Goal: Information Seeking & Learning: Learn about a topic

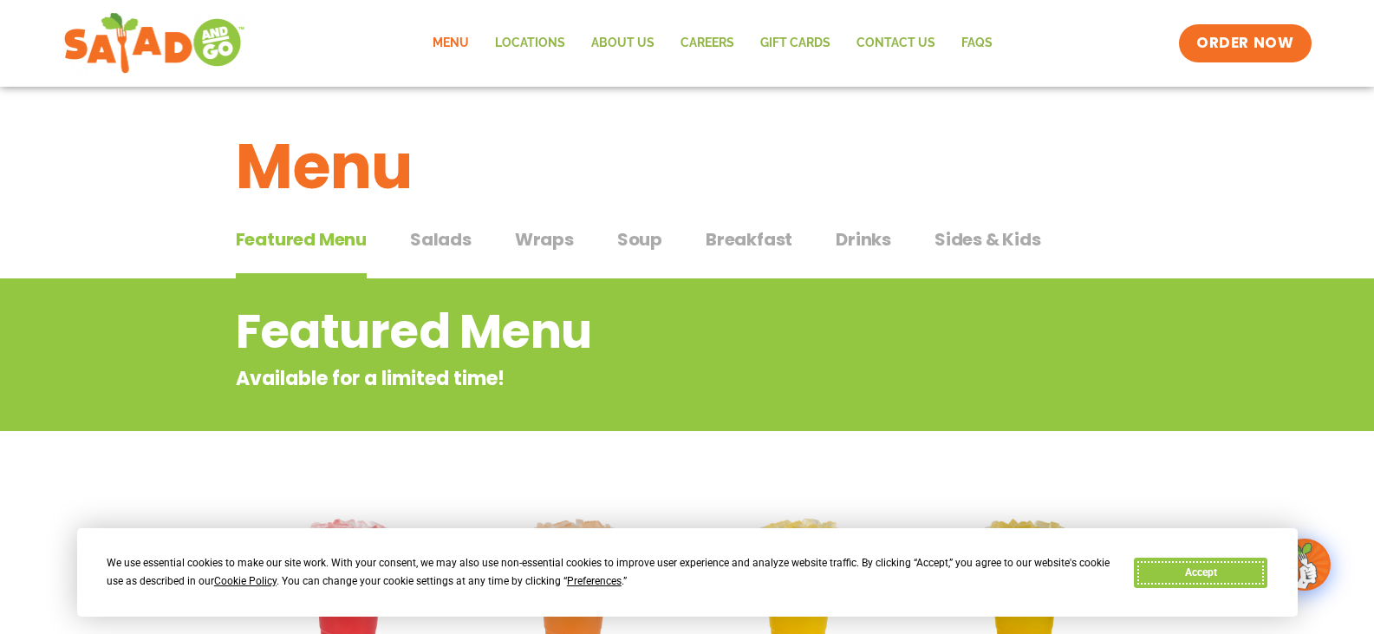
click at [1223, 569] on button "Accept" at bounding box center [1201, 573] width 134 height 30
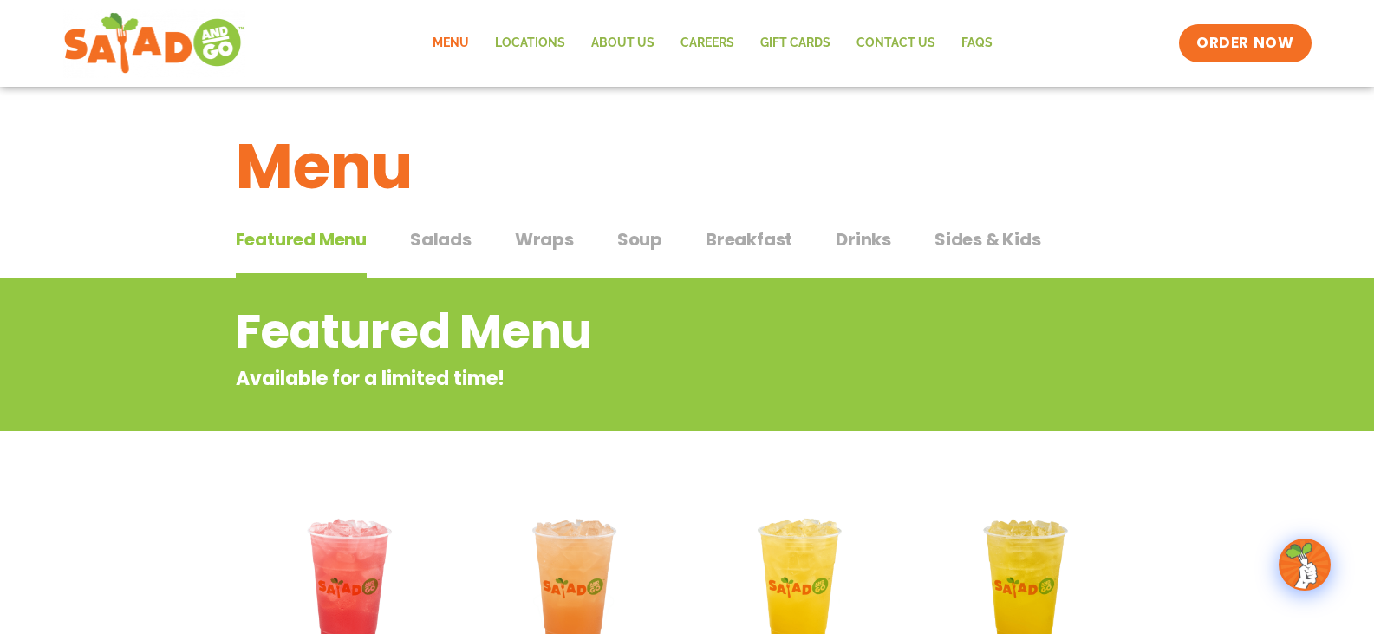
scroll to position [87, 0]
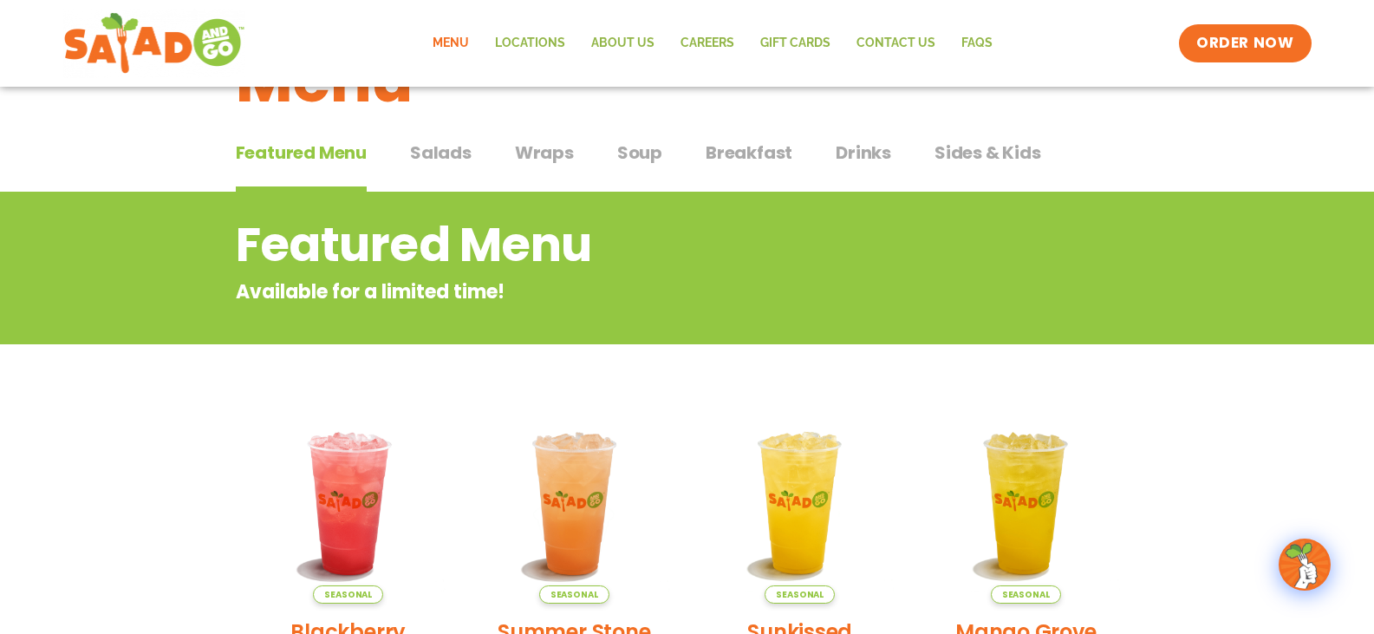
click at [571, 156] on span "Wraps" at bounding box center [544, 153] width 59 height 26
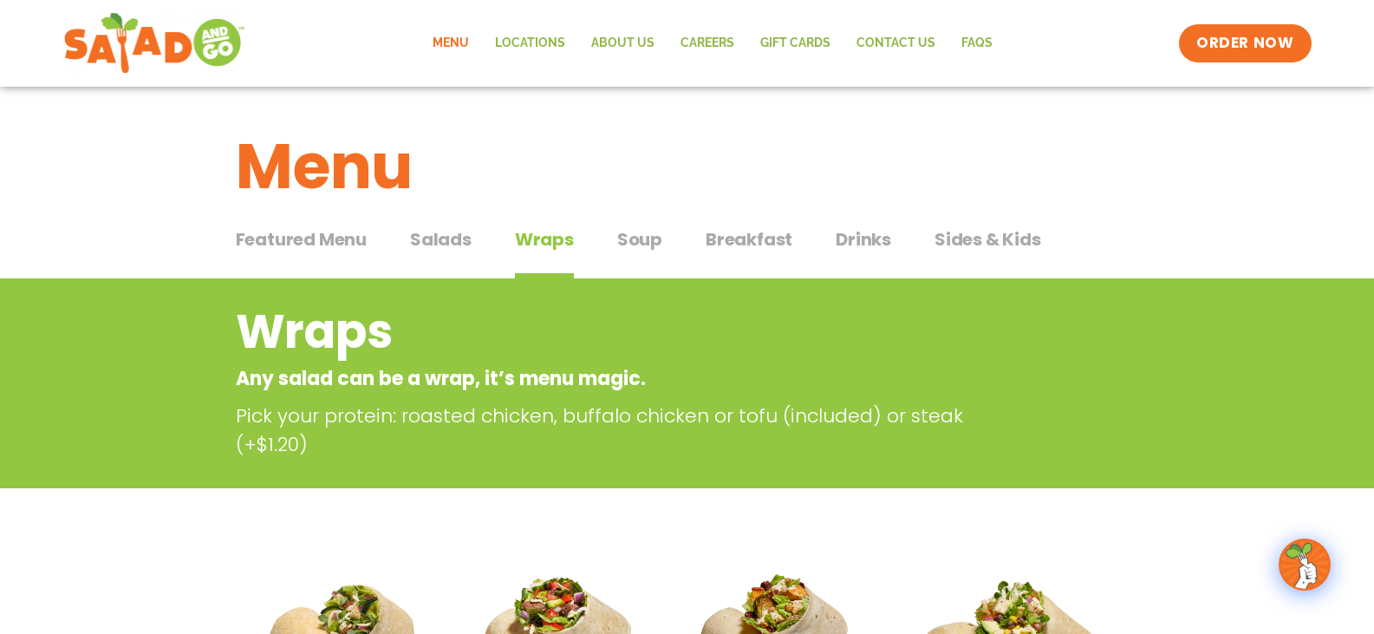
click at [364, 234] on span "Featured Menu" at bounding box center [301, 239] width 131 height 26
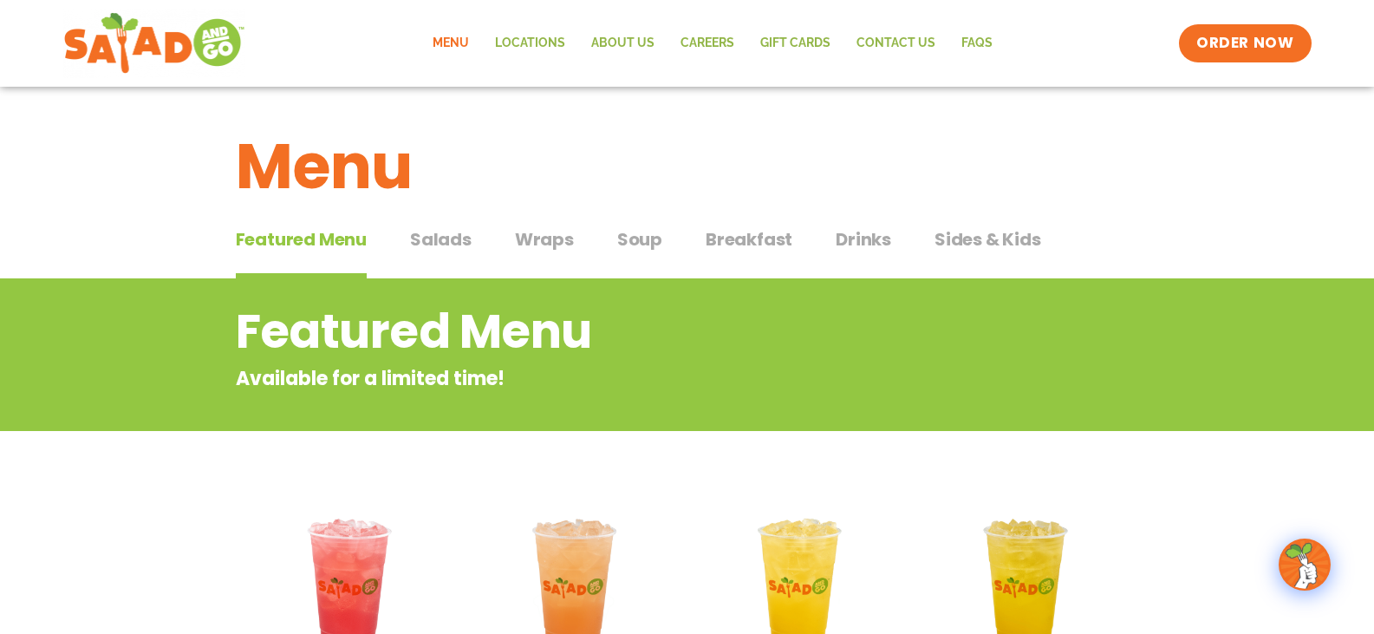
click at [454, 249] on span "Salads" at bounding box center [441, 239] width 62 height 26
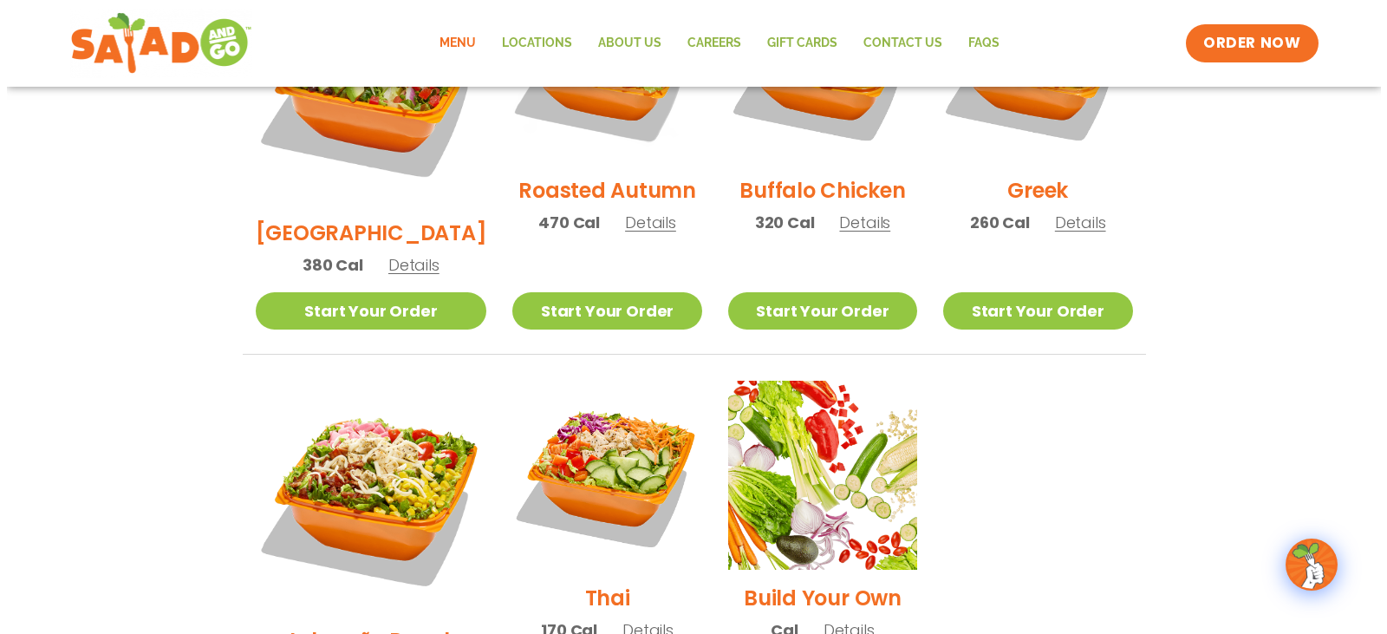
scroll to position [1127, 0]
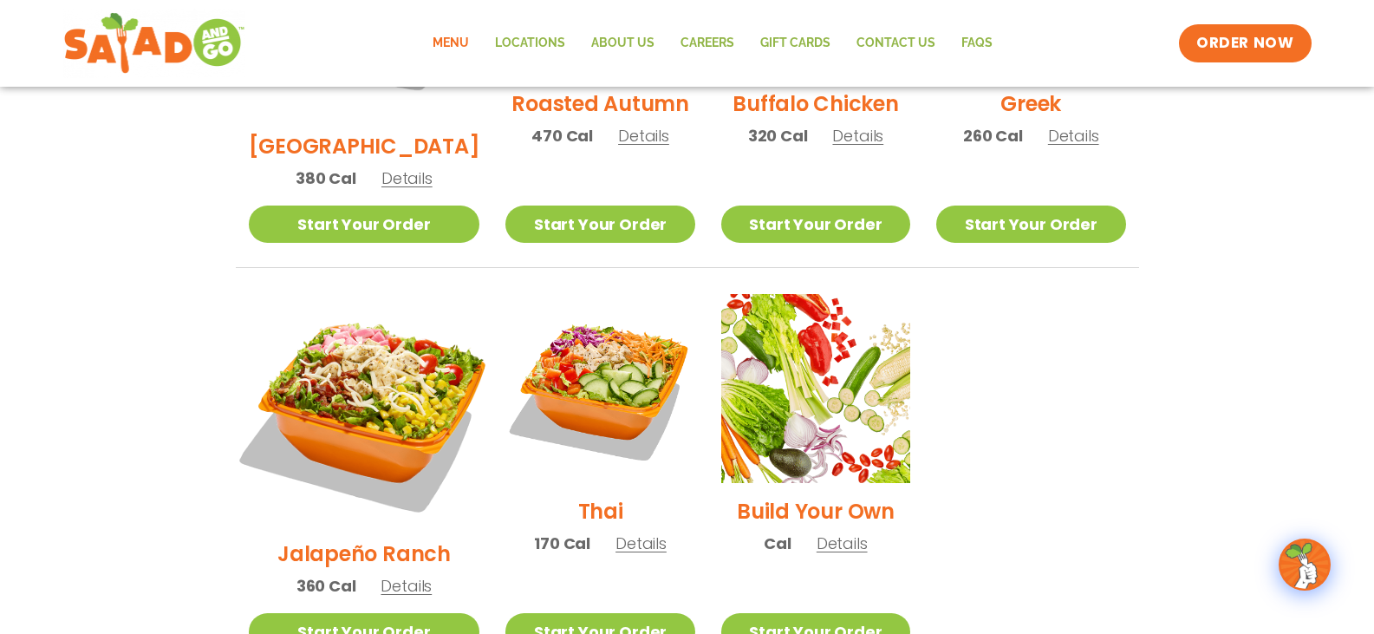
click at [349, 317] on img at bounding box center [363, 409] width 271 height 271
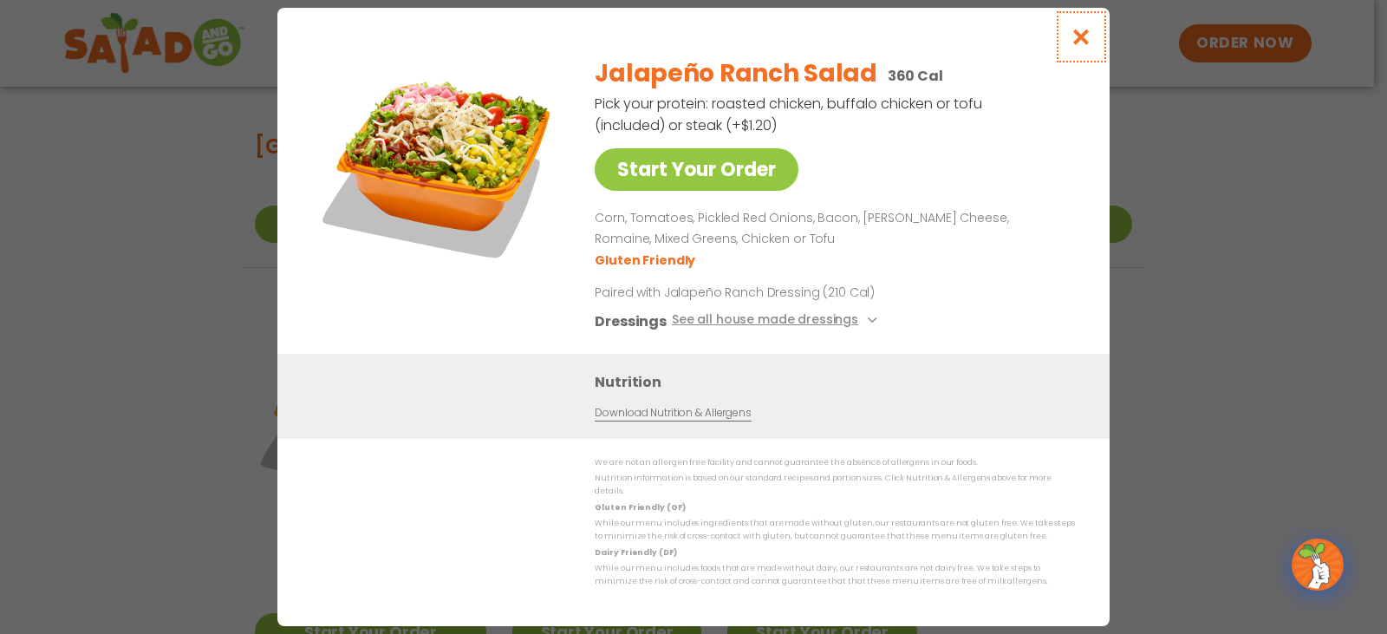
click at [1074, 44] on icon "Close modal" at bounding box center [1082, 37] width 22 height 18
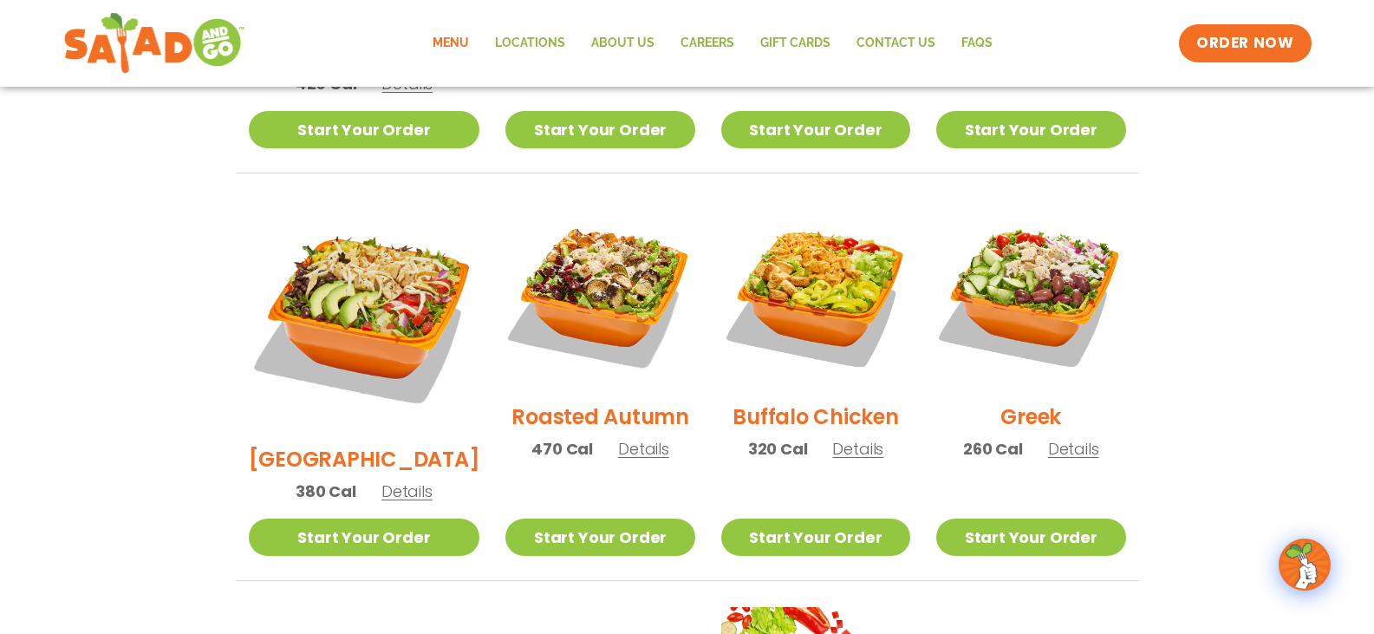
scroll to position [728, 0]
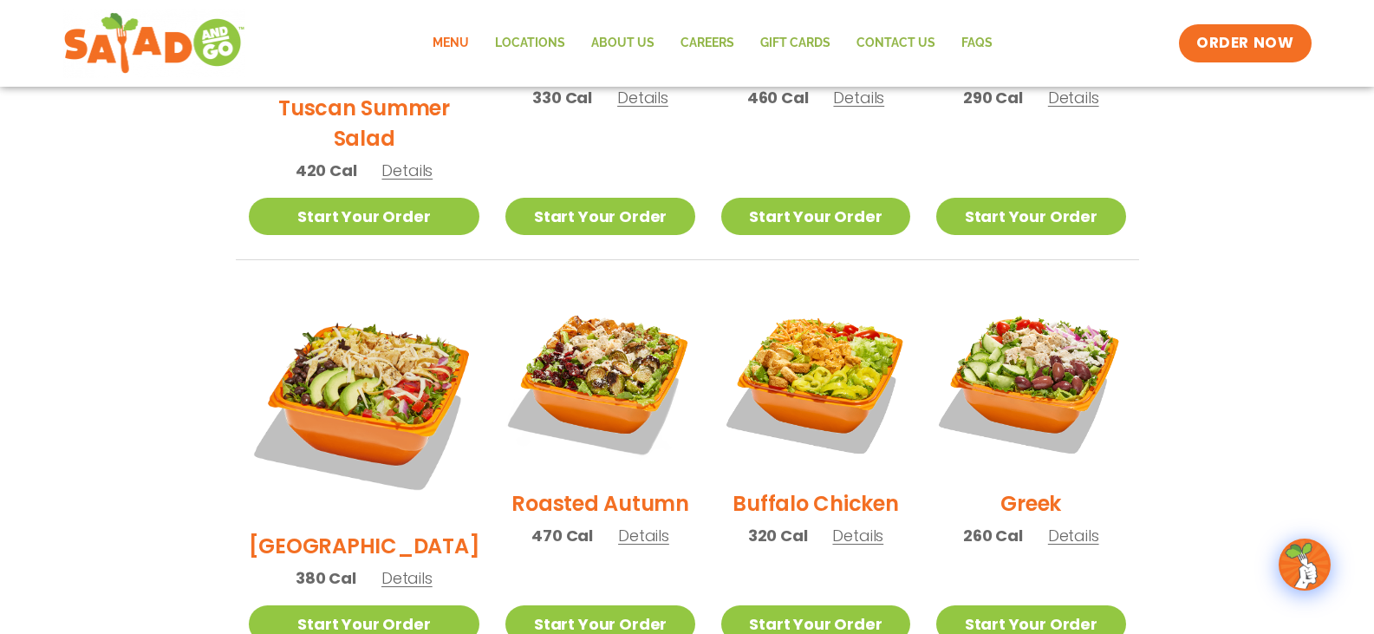
click at [773, 362] on img at bounding box center [815, 380] width 189 height 189
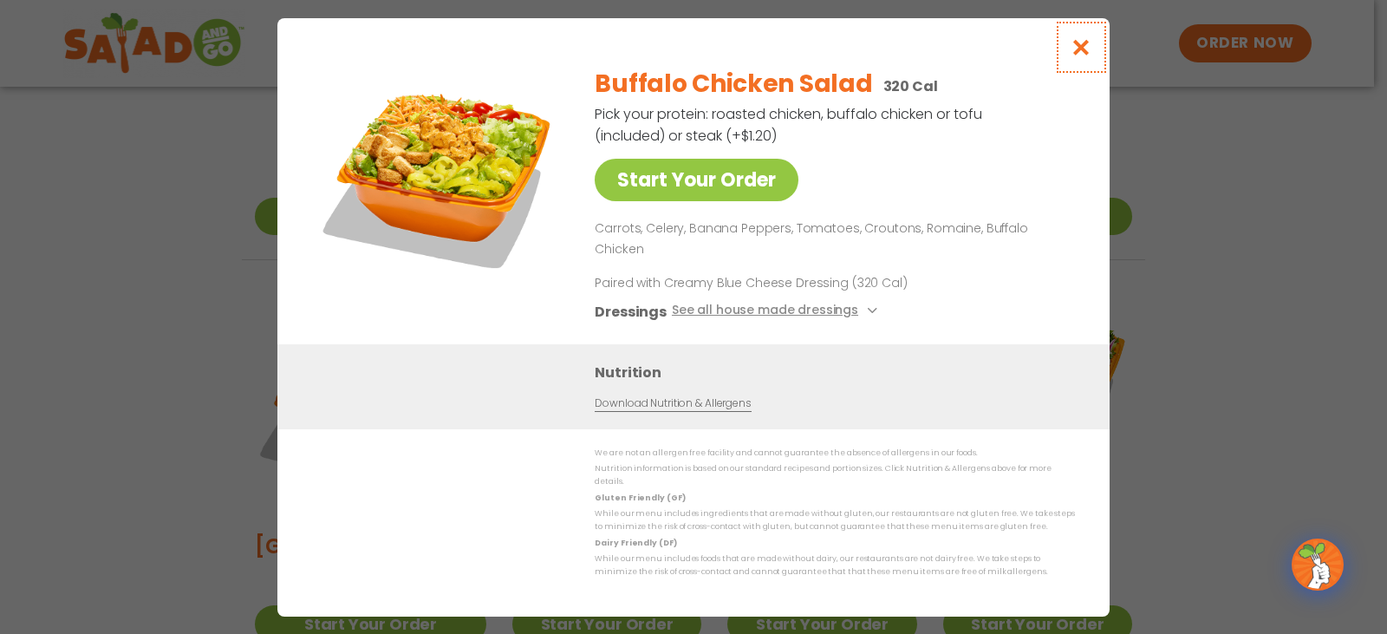
click at [1089, 56] on icon "Close modal" at bounding box center [1082, 47] width 22 height 18
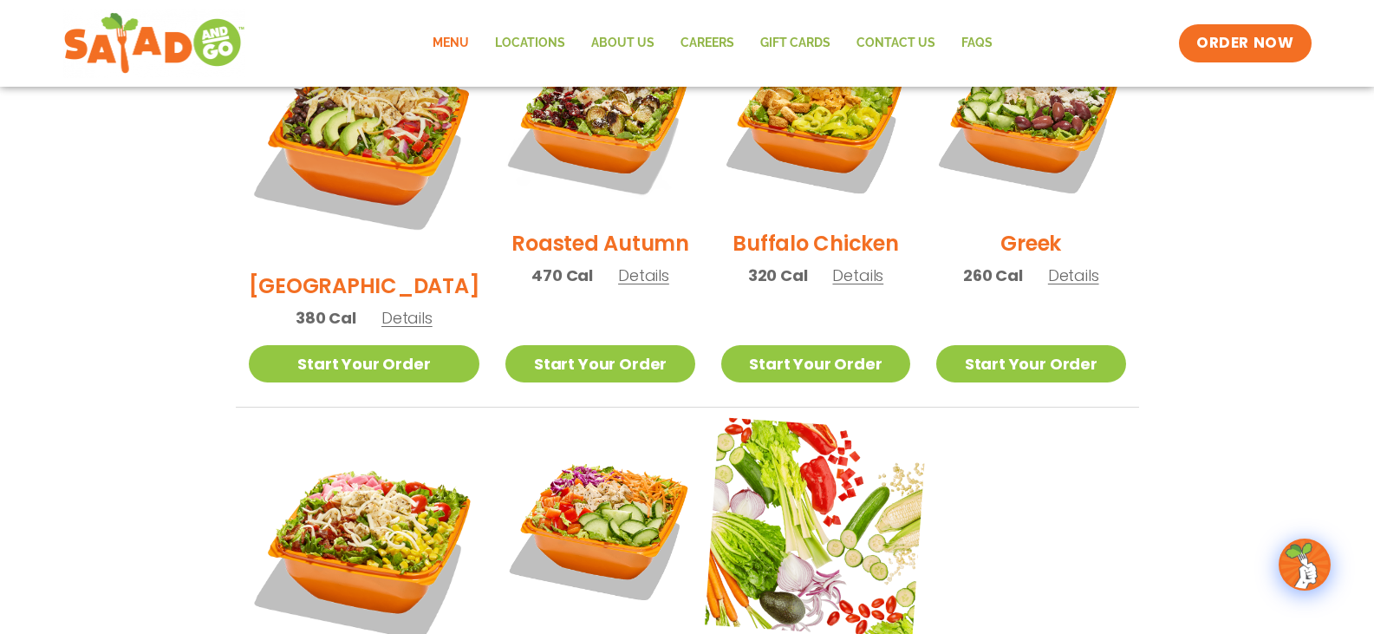
scroll to position [1074, 0]
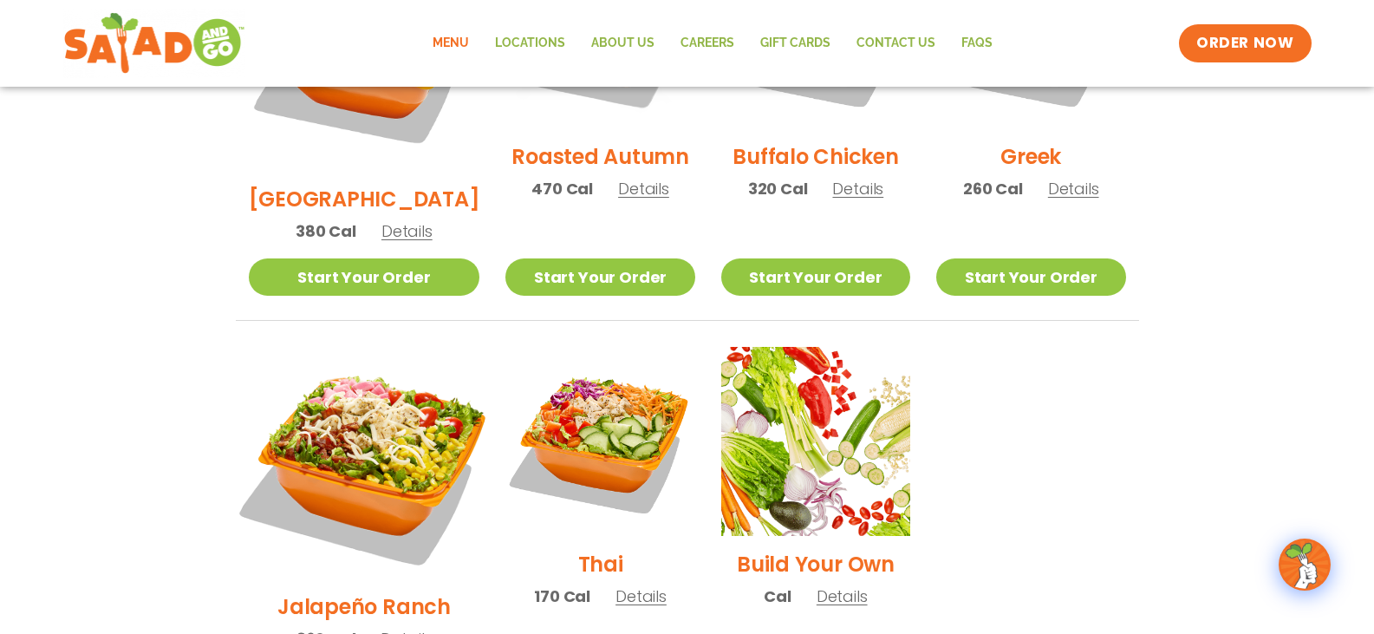
click at [350, 377] on img at bounding box center [363, 462] width 271 height 271
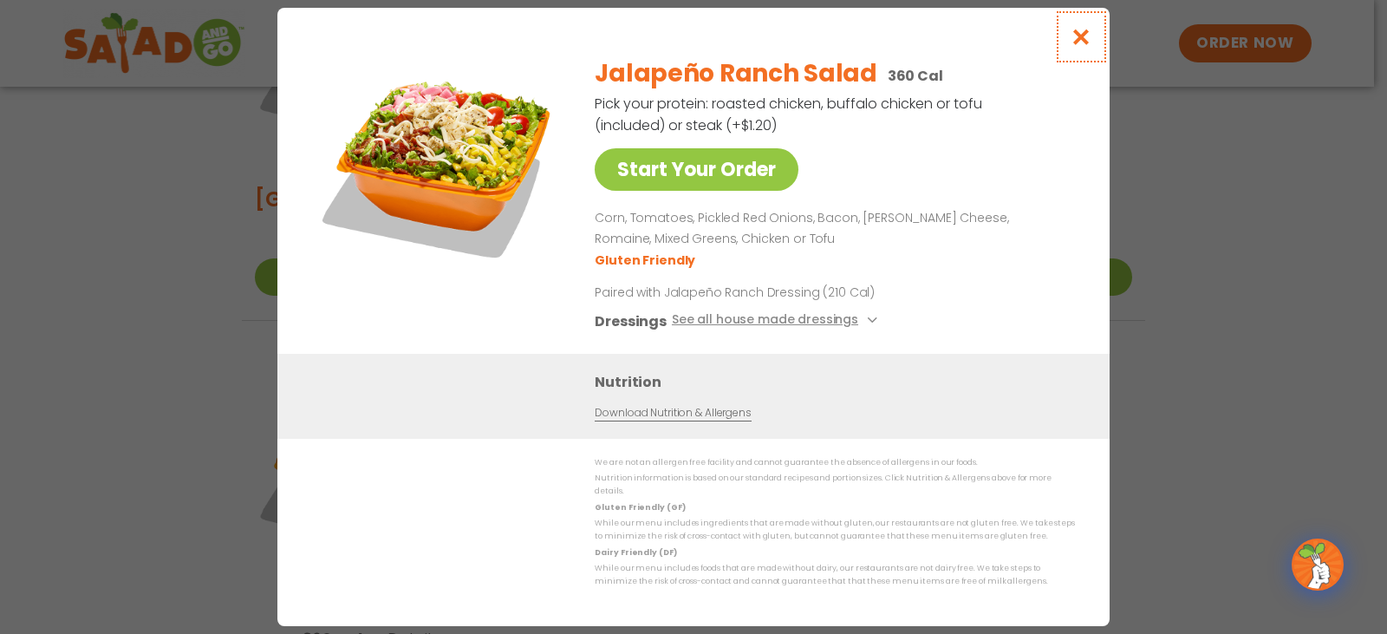
click at [1087, 44] on icon "Close modal" at bounding box center [1082, 37] width 22 height 18
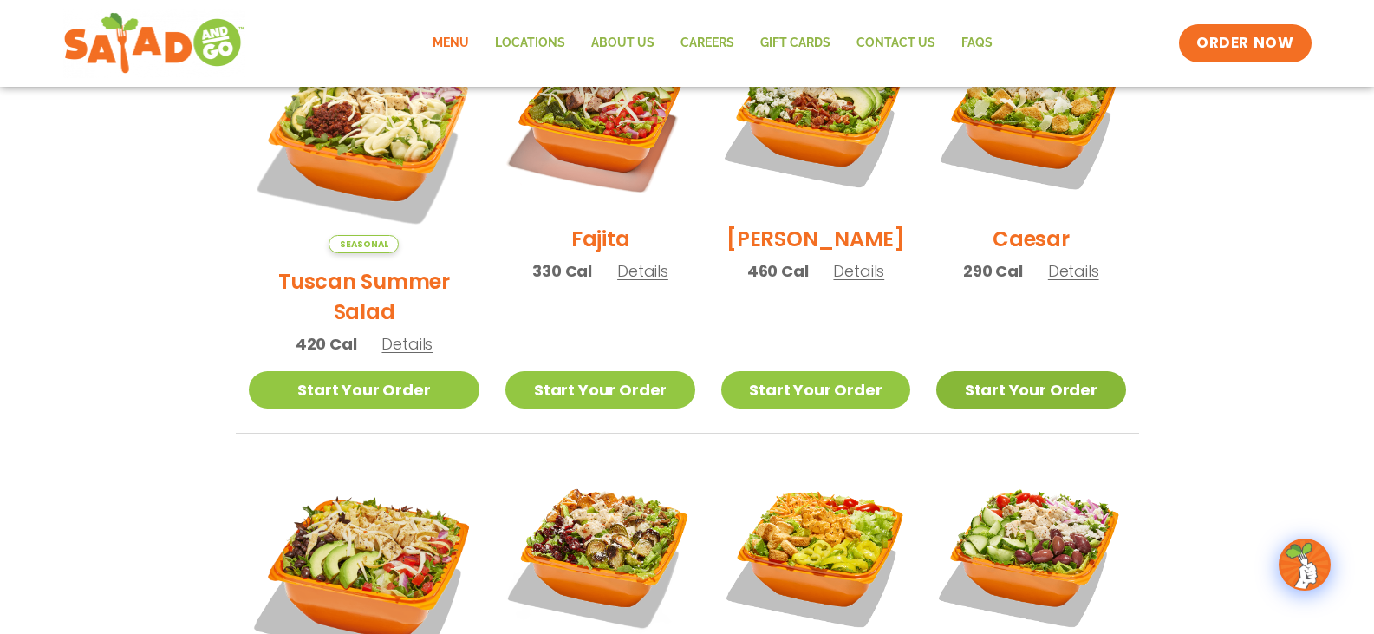
scroll to position [467, 0]
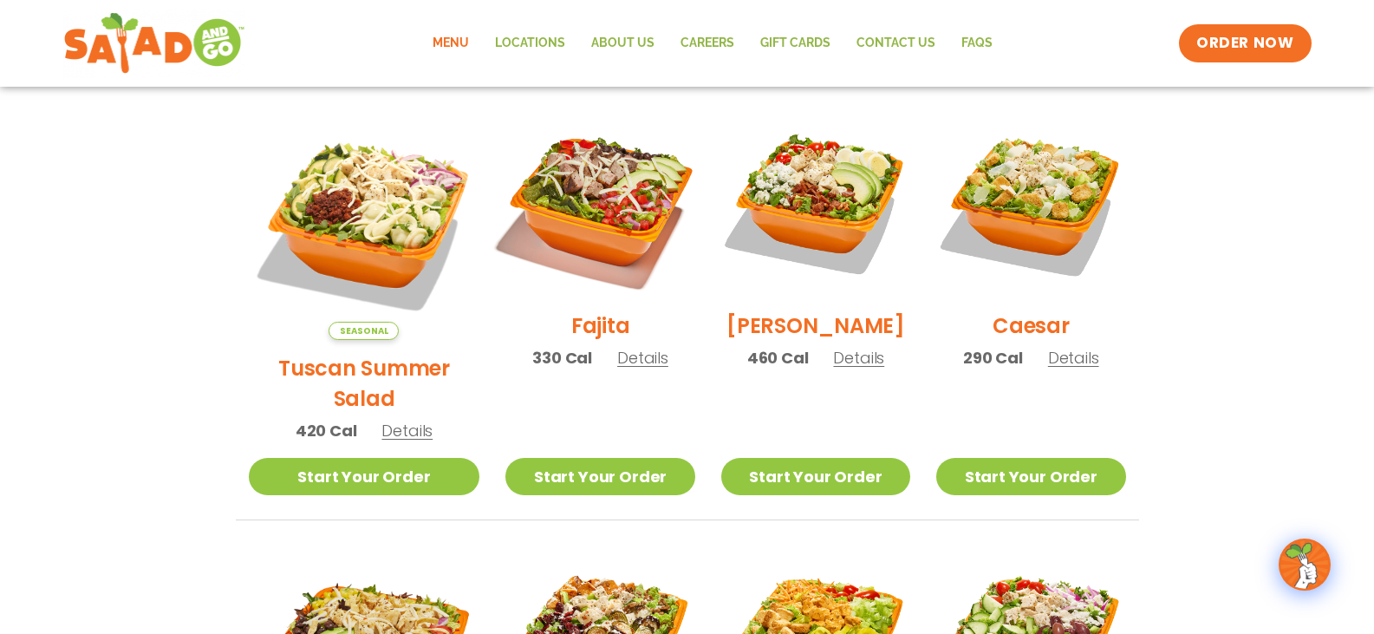
click at [551, 167] on img at bounding box center [600, 203] width 222 height 222
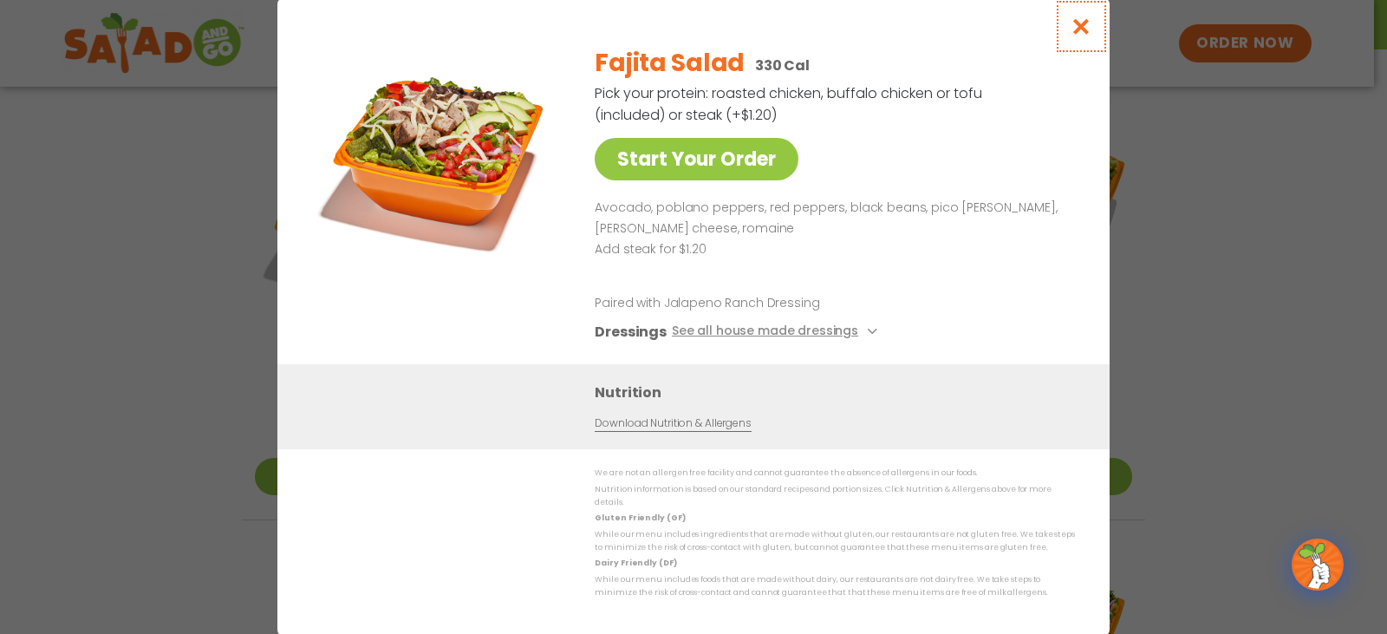
click at [1086, 29] on icon "Close modal" at bounding box center [1082, 26] width 22 height 18
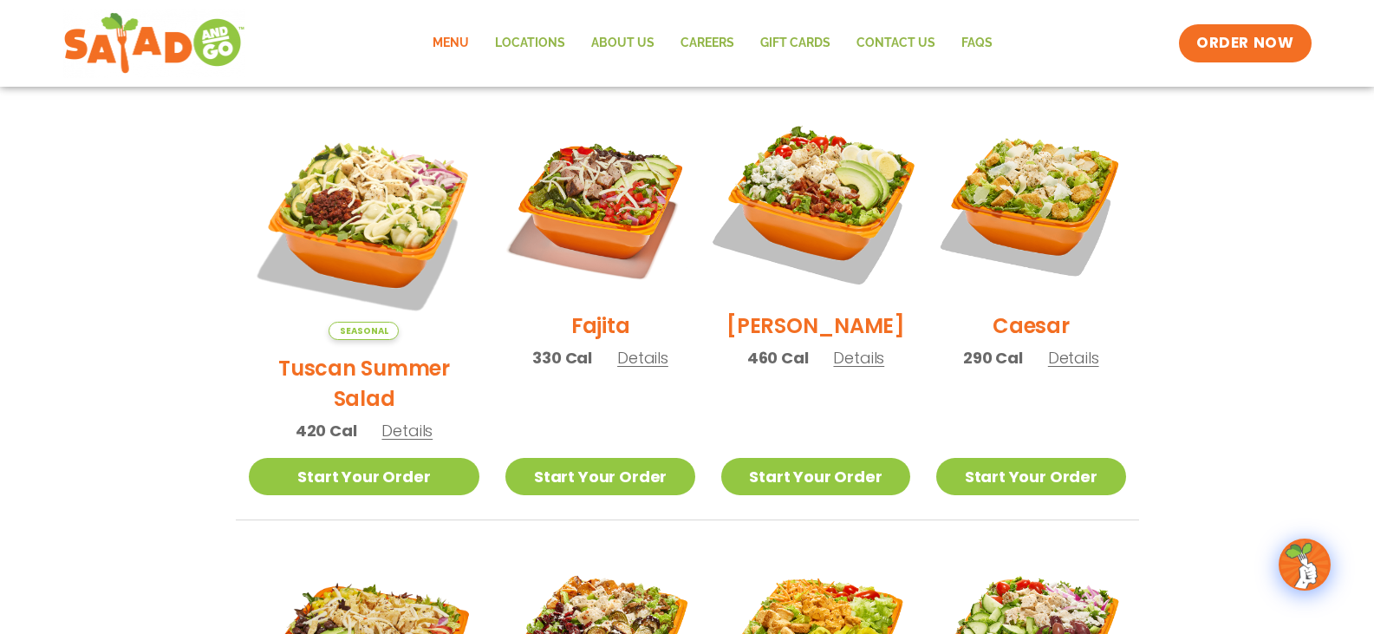
click at [842, 207] on img at bounding box center [816, 203] width 222 height 222
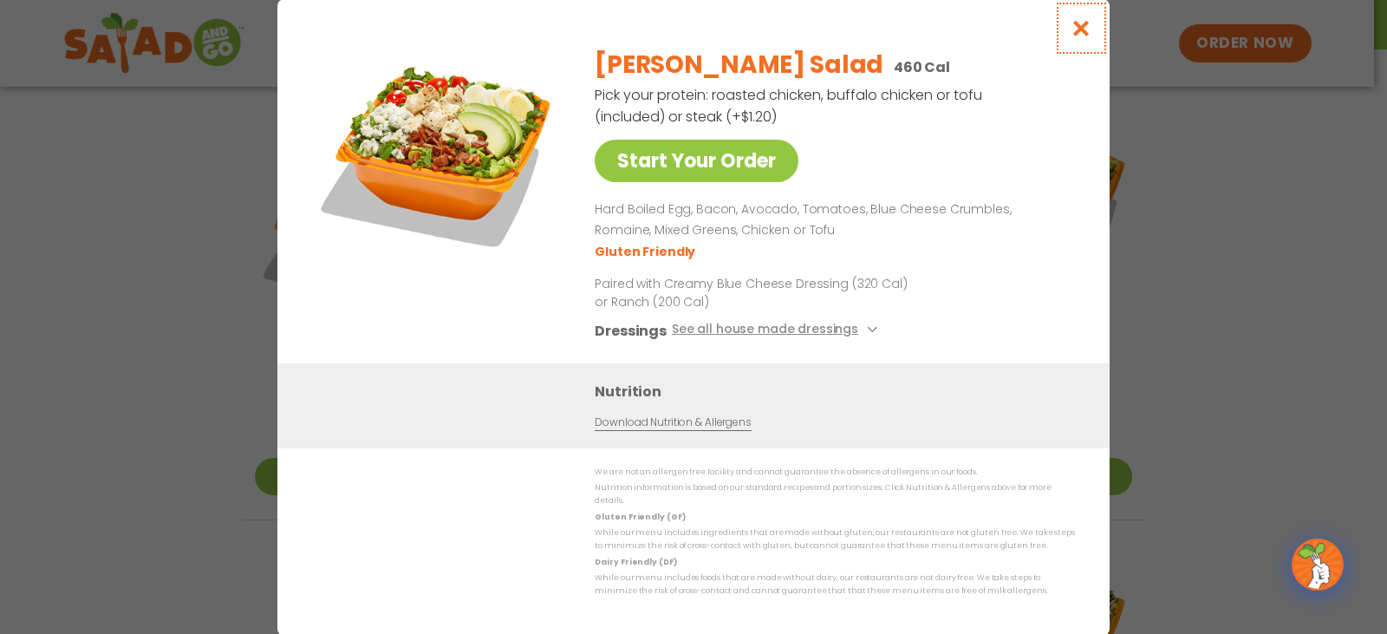
click at [1076, 33] on icon "Close modal" at bounding box center [1082, 28] width 22 height 18
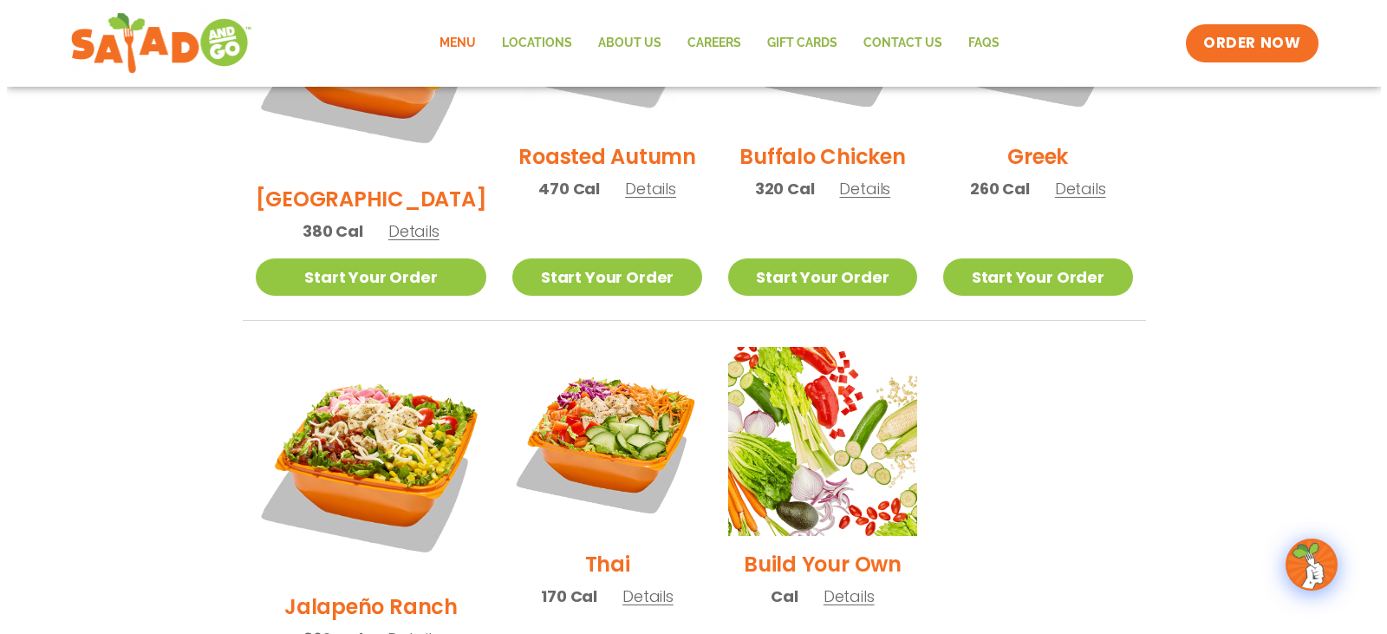
scroll to position [1161, 0]
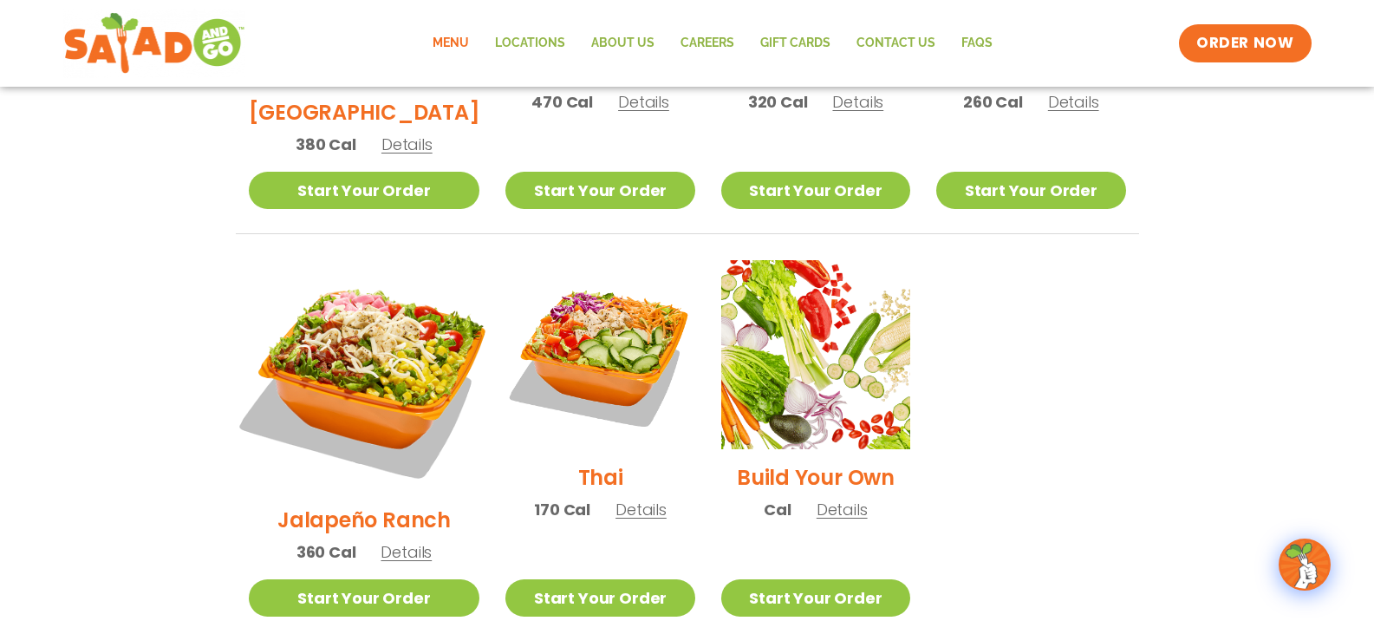
click at [382, 286] on img at bounding box center [363, 375] width 271 height 271
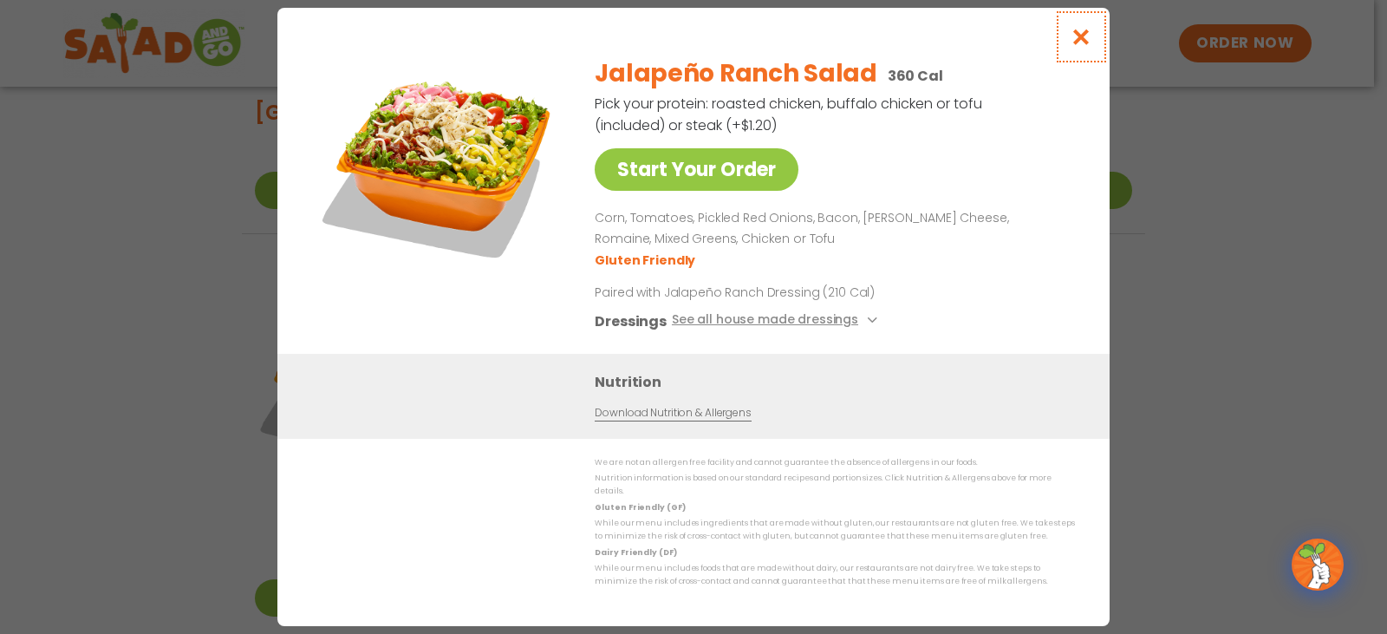
click at [1084, 43] on icon "Close modal" at bounding box center [1082, 37] width 22 height 18
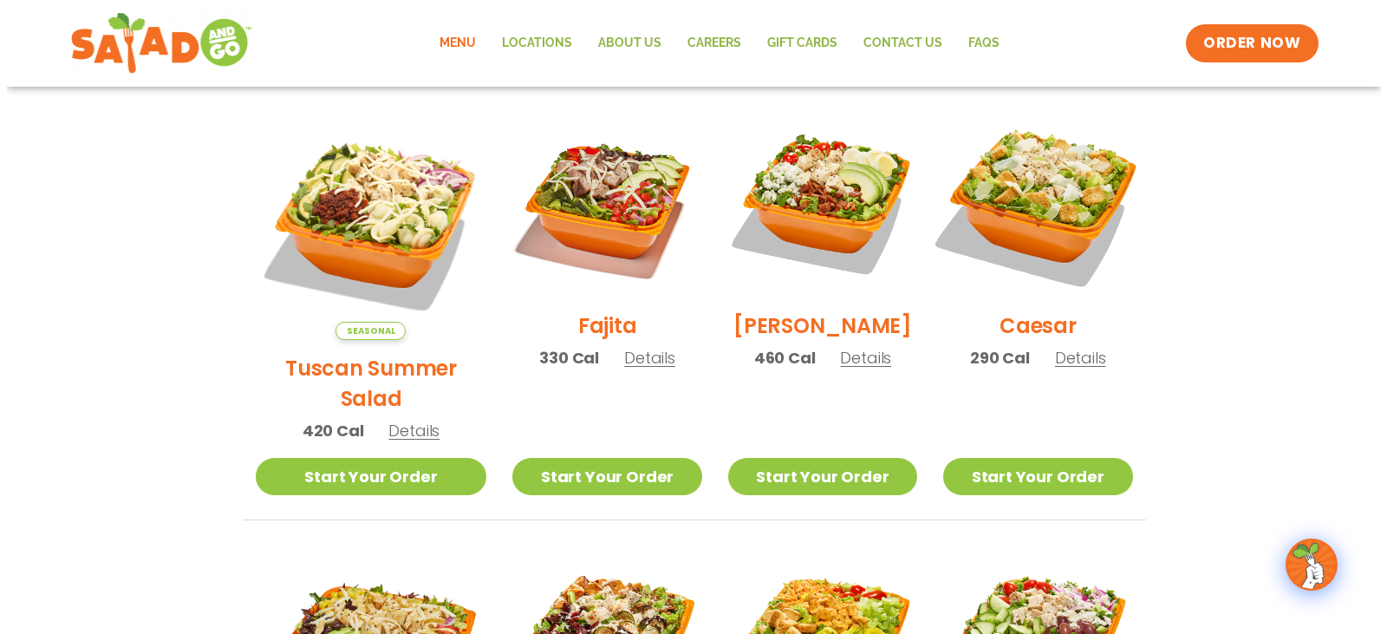
scroll to position [381, 0]
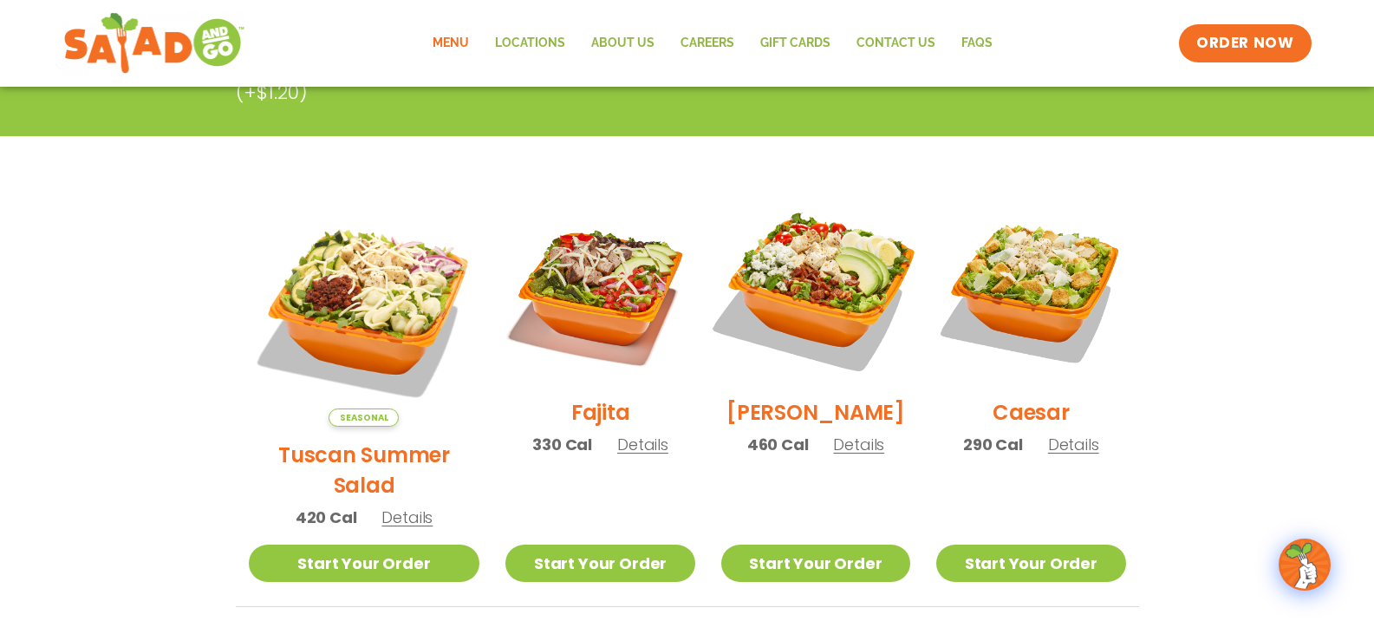
click at [806, 283] on img at bounding box center [816, 290] width 222 height 222
